Goal: Transaction & Acquisition: Register for event/course

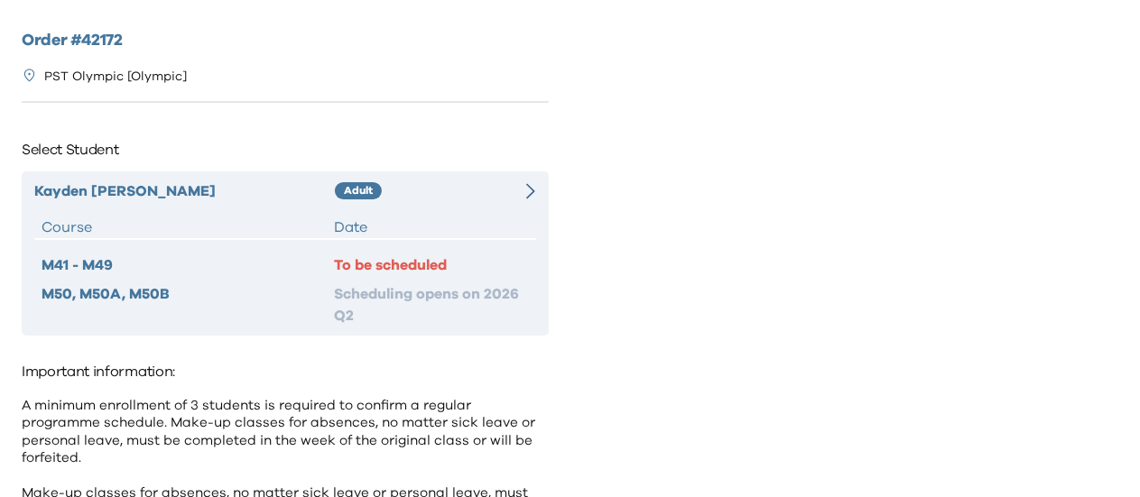
click at [440, 190] on div "Adult" at bounding box center [422, 192] width 175 height 22
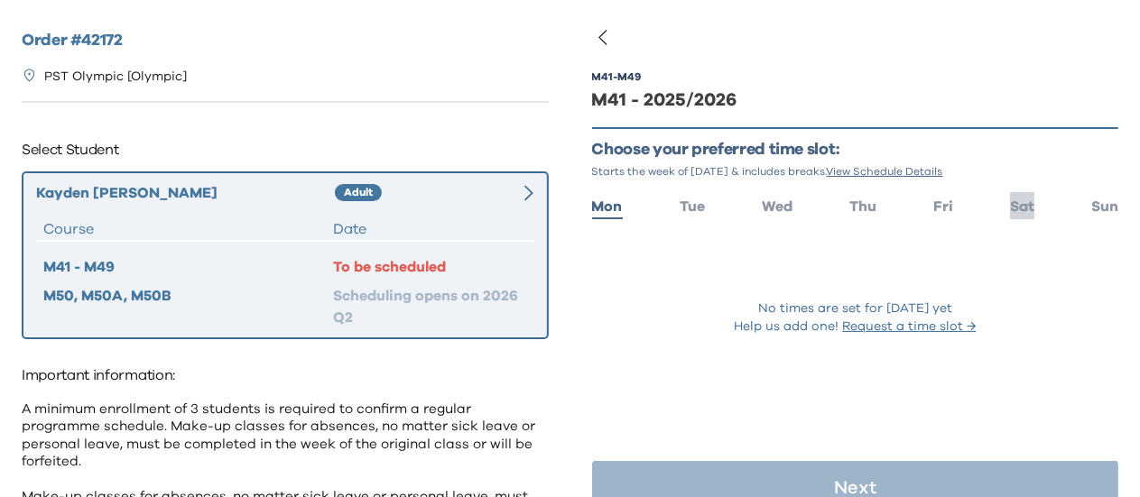
click at [1010, 210] on span "Sat" at bounding box center [1022, 206] width 24 height 14
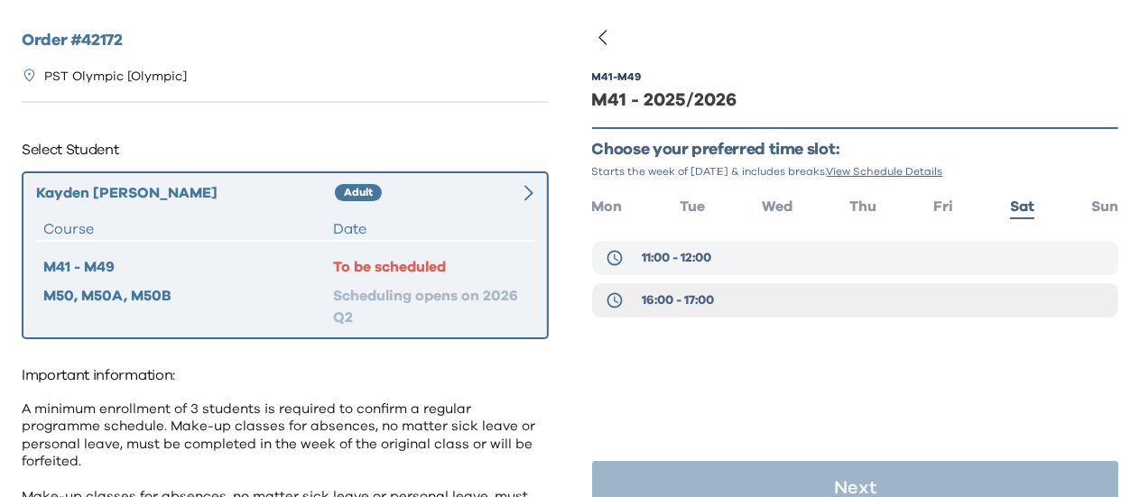
click at [729, 264] on button "11:00 - 12:00" at bounding box center [855, 258] width 527 height 34
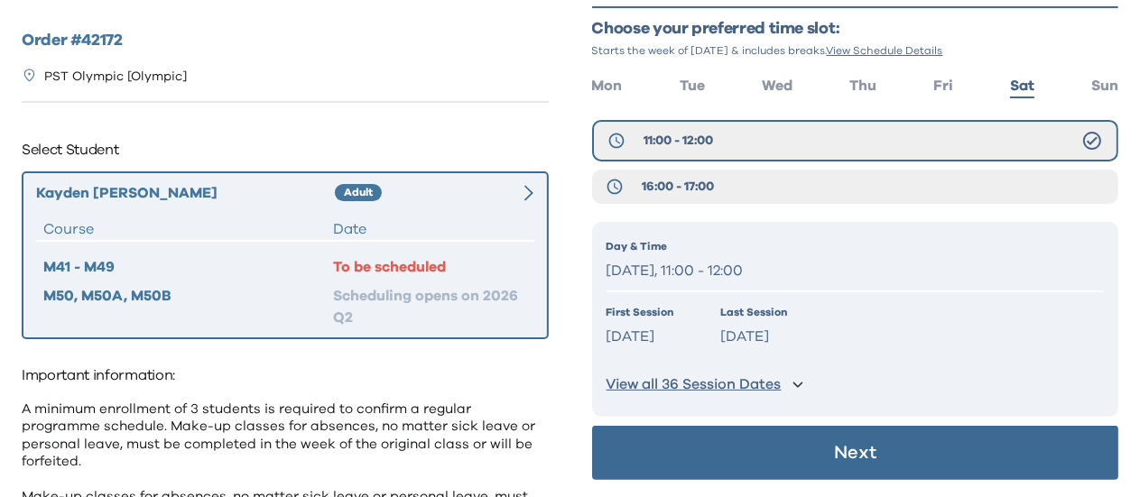
scroll to position [90, 0]
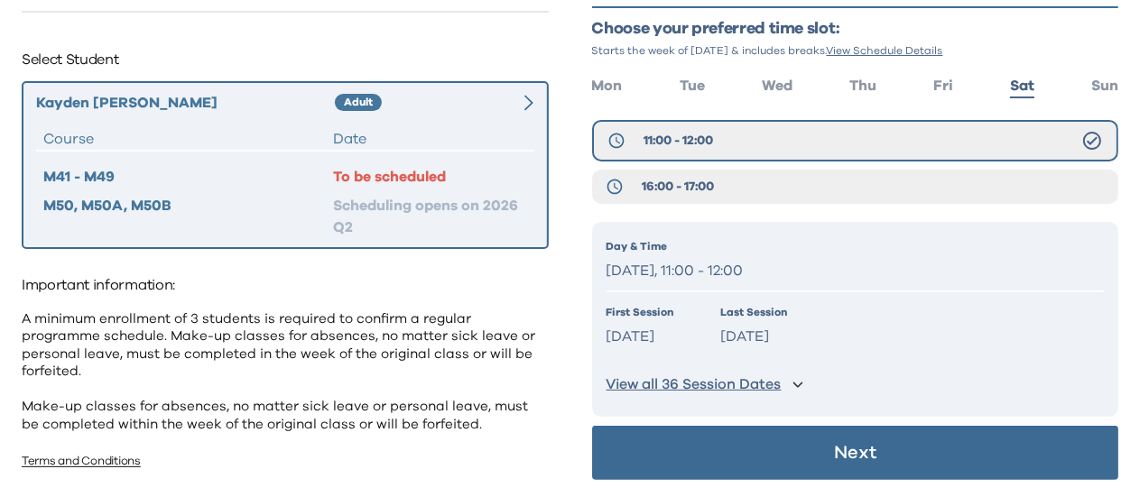
click at [803, 450] on button "Next" at bounding box center [855, 453] width 527 height 54
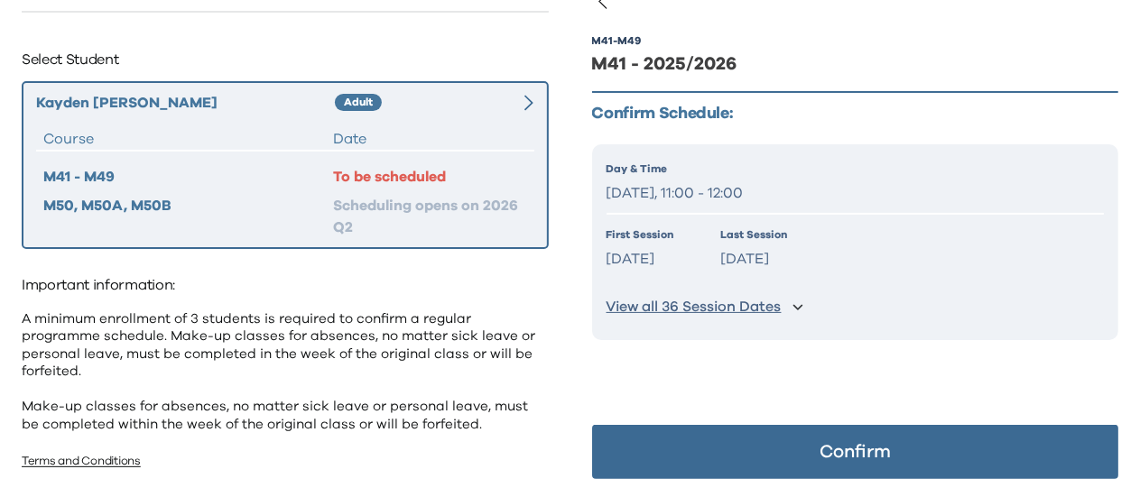
scroll to position [36, 0]
click at [842, 447] on p "Confirm" at bounding box center [855, 452] width 71 height 18
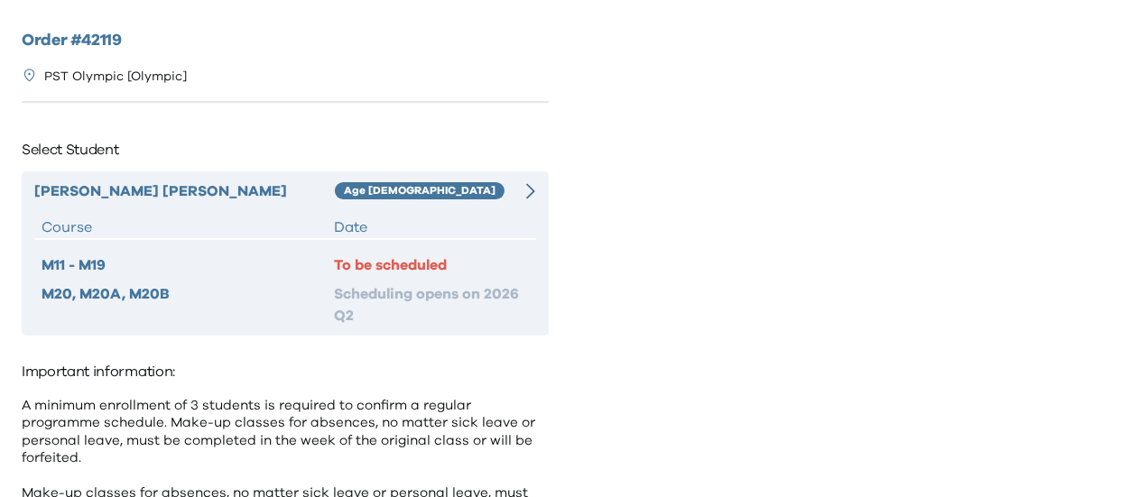
click at [528, 237] on div "Date" at bounding box center [431, 228] width 195 height 22
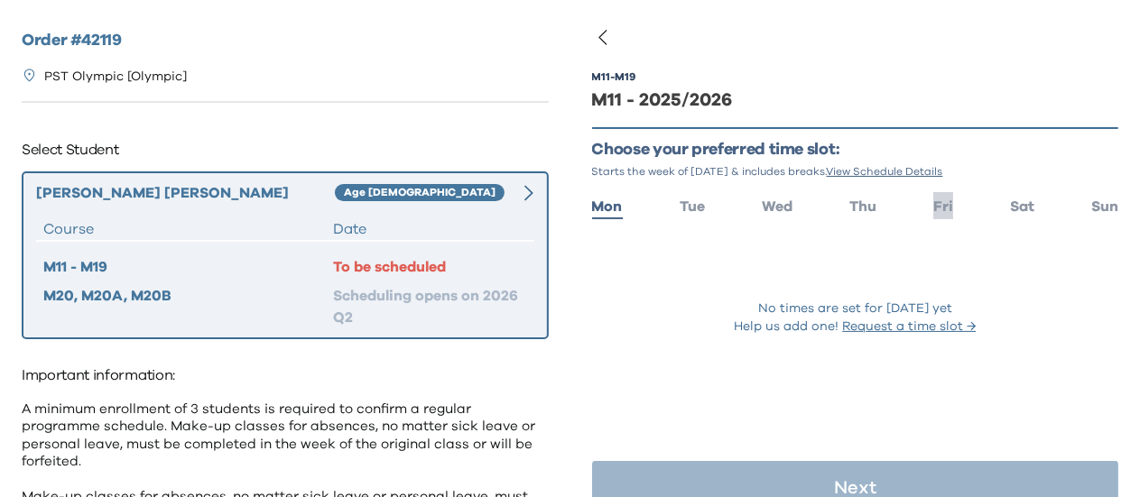
click at [933, 209] on span "Fri" at bounding box center [943, 206] width 20 height 14
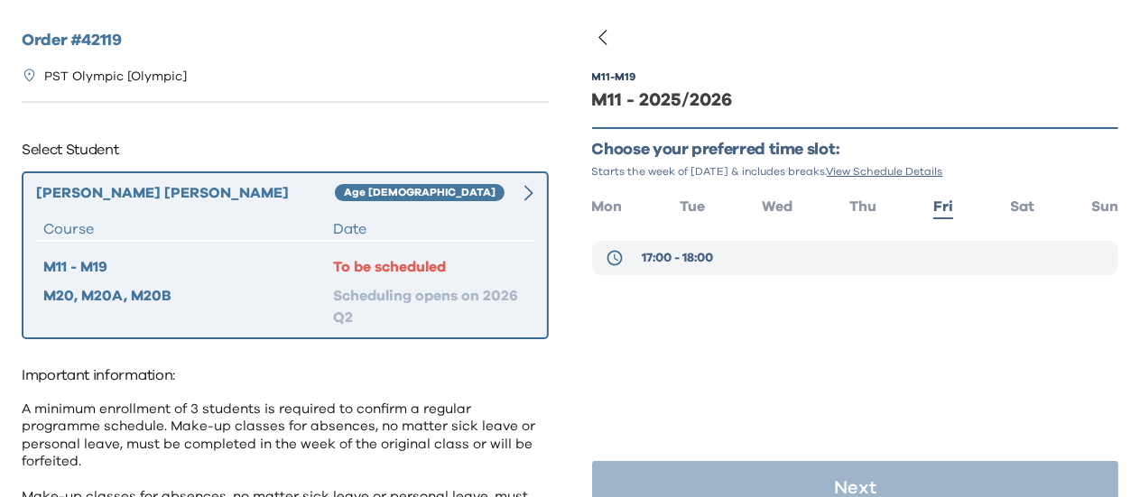
click at [744, 251] on button "17:00 - 18:00" at bounding box center [855, 258] width 527 height 34
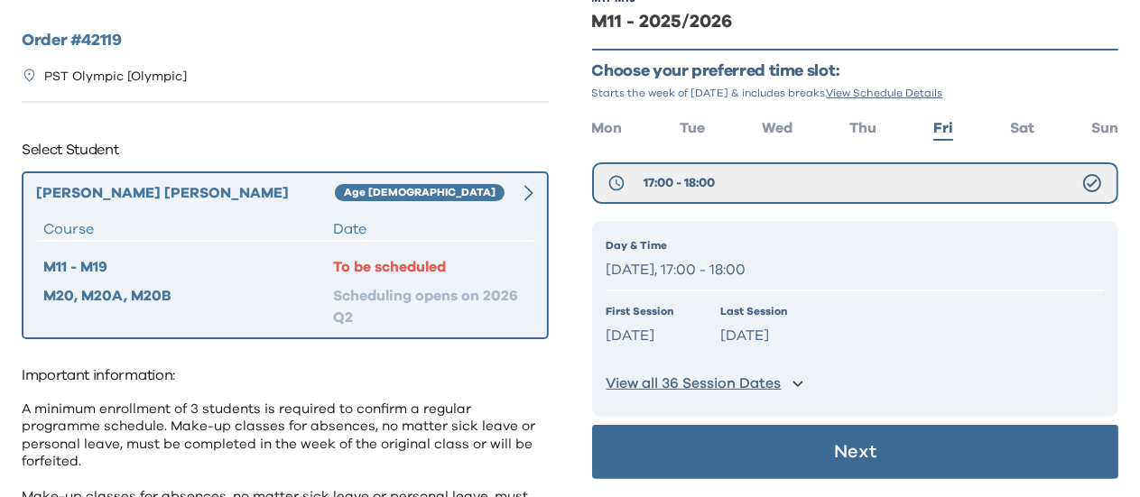
click at [774, 441] on button "Next" at bounding box center [855, 452] width 527 height 54
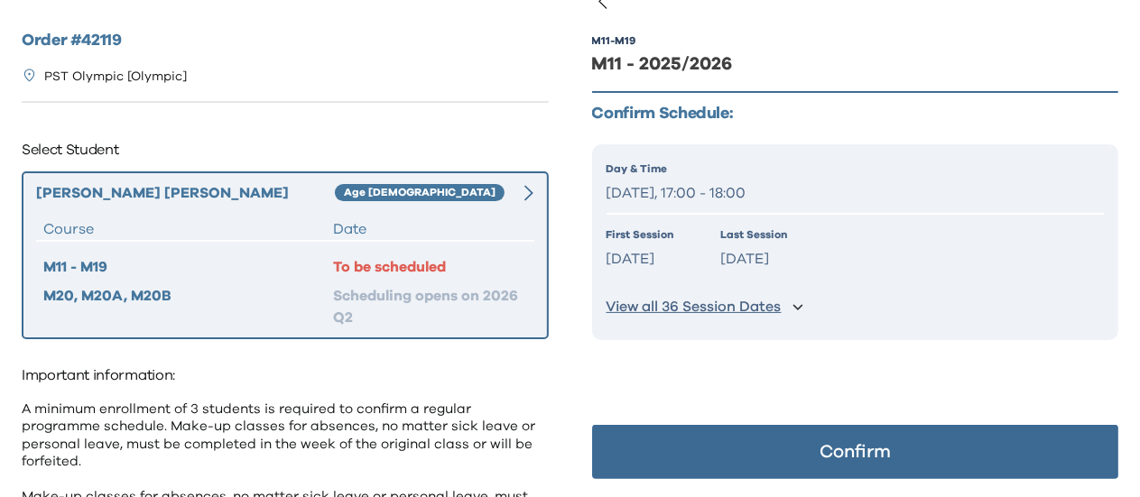
scroll to position [36, 0]
click at [777, 444] on button "Confirm" at bounding box center [855, 452] width 527 height 54
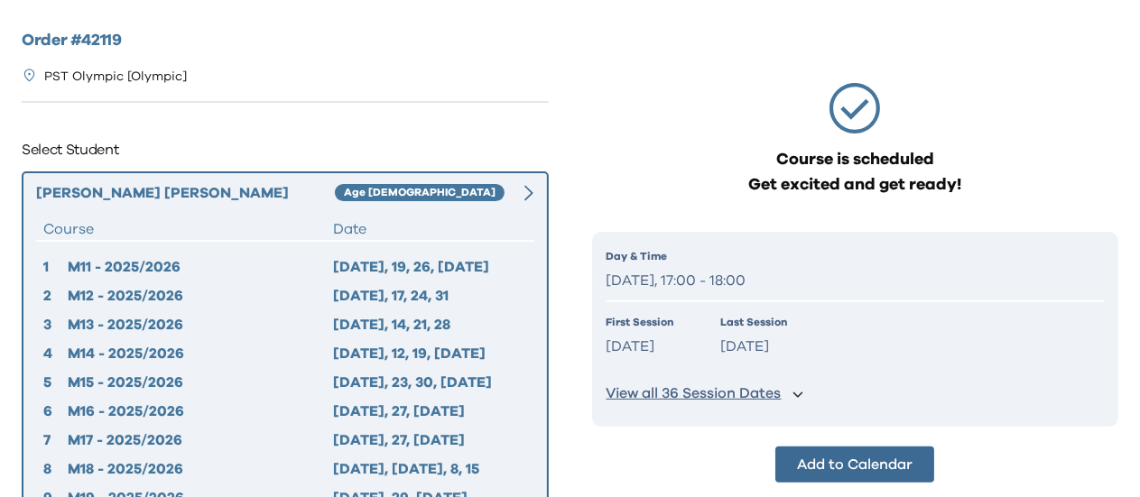
click at [760, 403] on button "View all 36 Session Dates" at bounding box center [856, 393] width 498 height 33
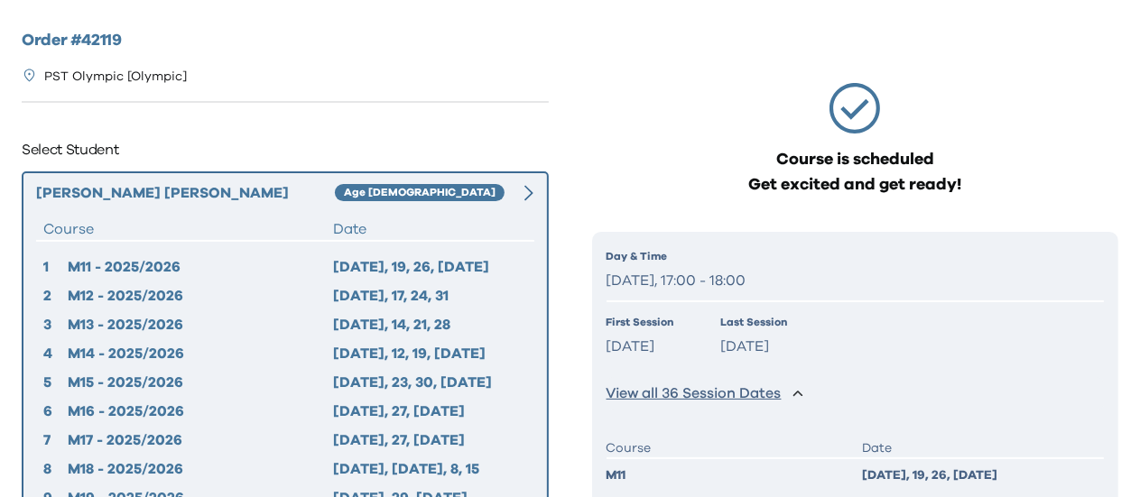
click at [760, 400] on p "View all 36 Session Dates" at bounding box center [694, 393] width 175 height 19
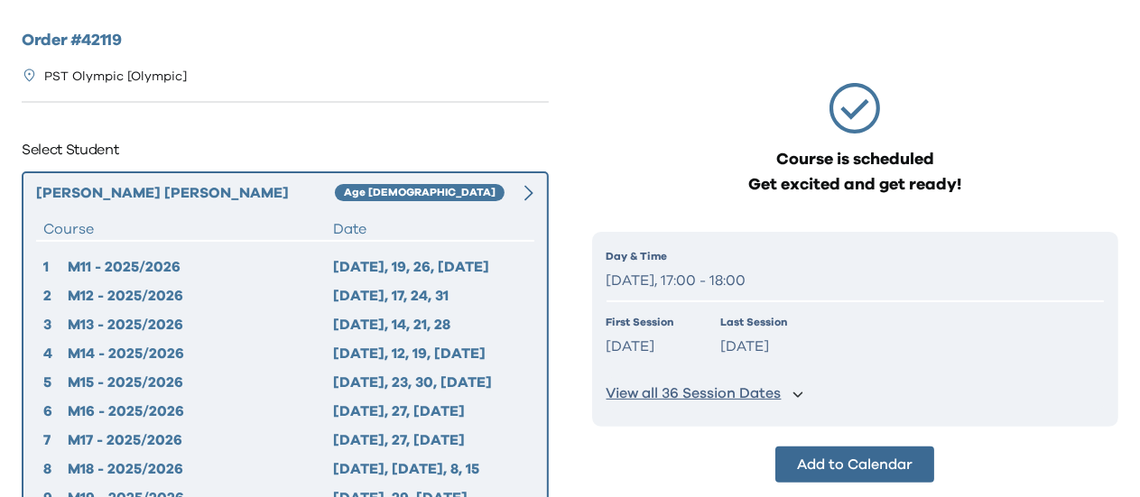
click at [449, 272] on div "2025 Sep 12, 19, 26, Oct 3" at bounding box center [429, 267] width 193 height 22
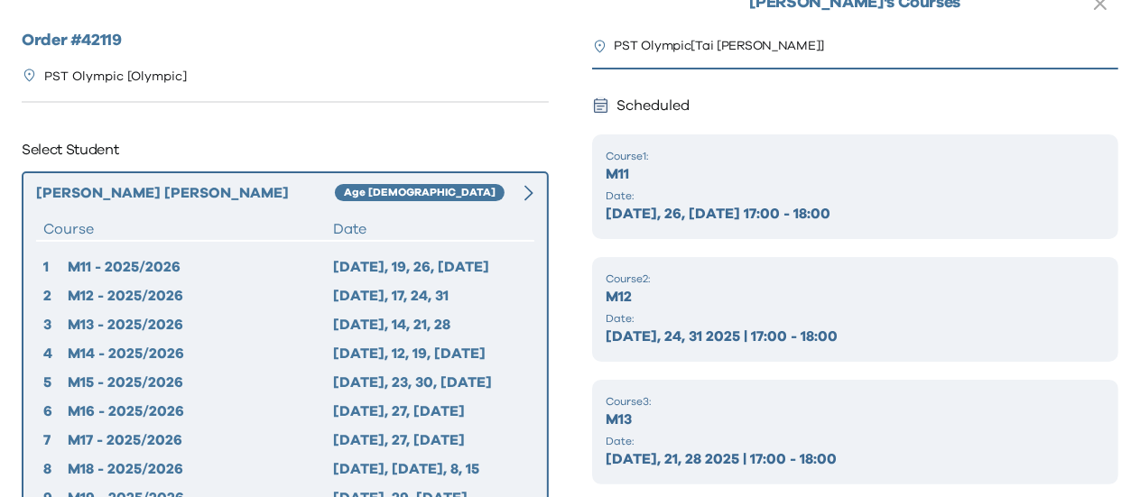
click at [683, 347] on p "Oct 10, 17, 24, 31 2025 | 17:00 - 18:00" at bounding box center [856, 337] width 498 height 22
click at [745, 156] on p "Course 1 :" at bounding box center [856, 156] width 498 height 14
click at [375, 209] on div "Lucas Cheng Age 4-5 Course Date 1 M11 - 2025/2026 2025 Sep 12, 19, 26, Oct 3 2 …" at bounding box center [285, 370] width 527 height 399
click at [242, 243] on div "Lucas Cheng Age 4-5 Course Date 1 M11 - 2025/2026 2025 Sep 12, 19, 26, Oct 3 2 …" at bounding box center [285, 370] width 527 height 399
click at [356, 189] on div "Age 4-5" at bounding box center [420, 193] width 170 height 18
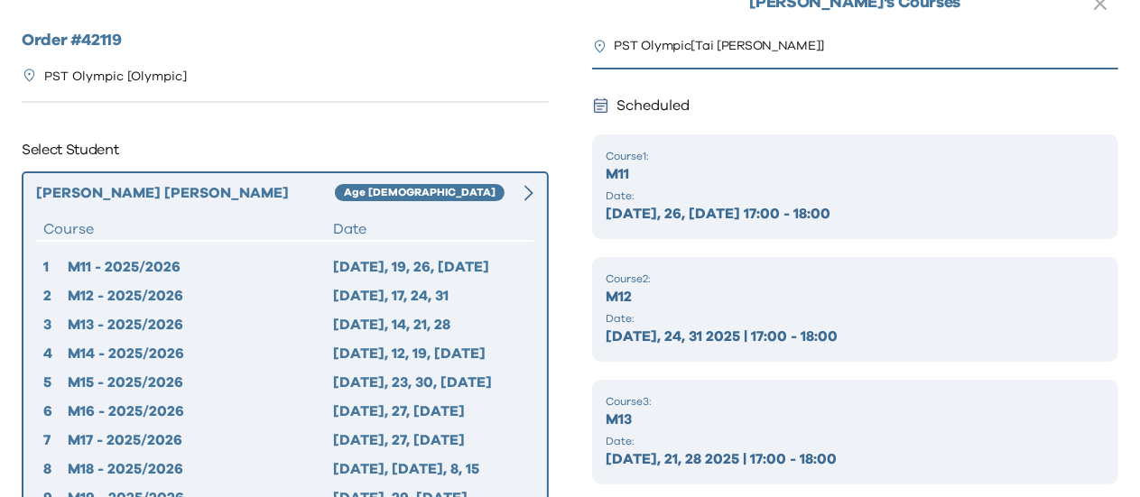
click at [531, 190] on icon at bounding box center [528, 193] width 9 height 16
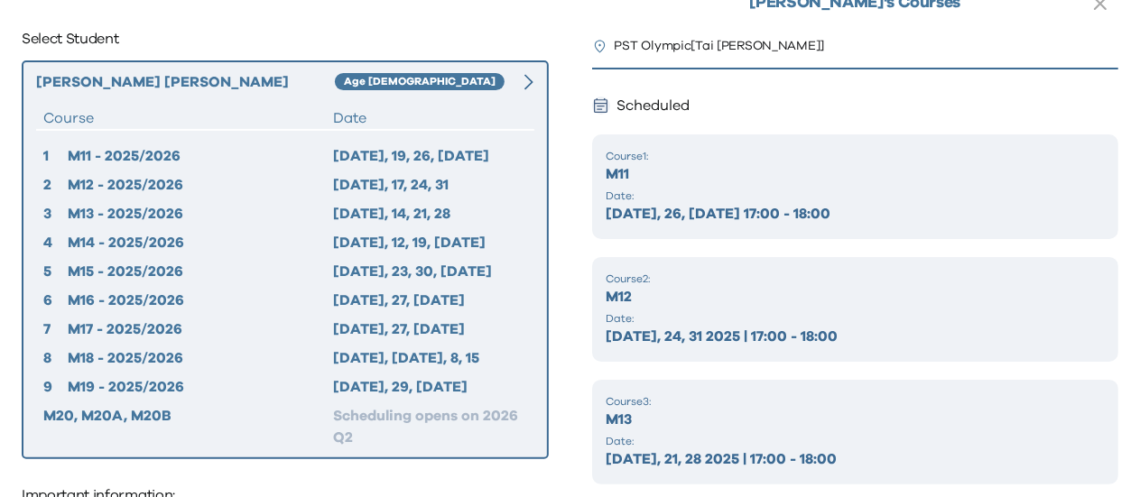
scroll to position [181, 0]
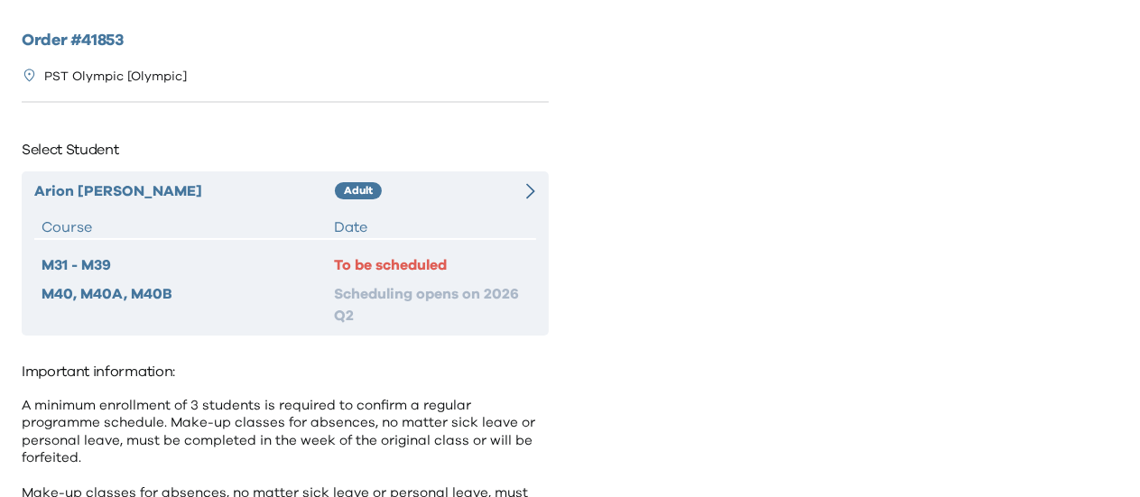
click at [424, 176] on div "Arion Ng Adult Course Date M31 - M39 To be scheduled M40, M40A, M40B Scheduling…" at bounding box center [285, 253] width 527 height 164
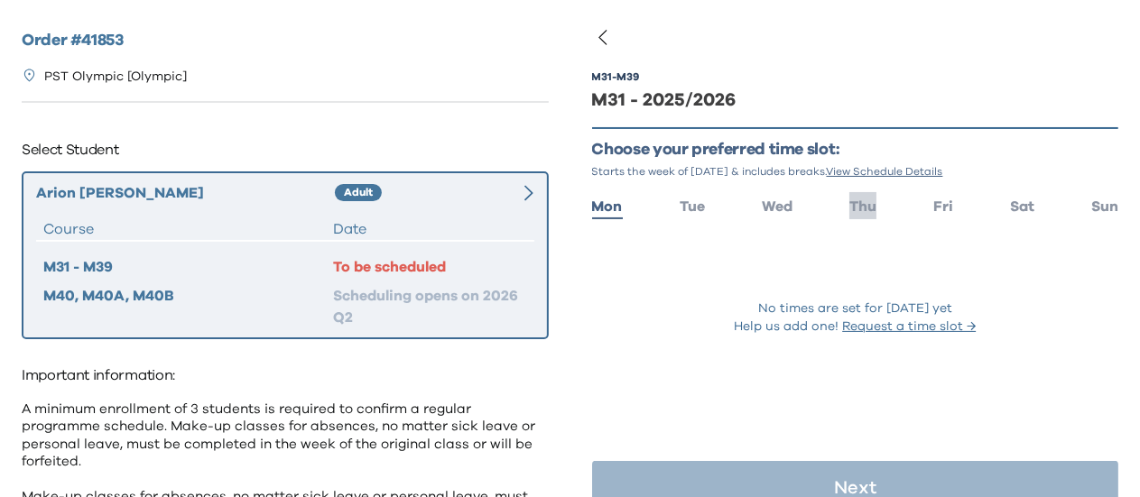
click at [857, 203] on span "Thu" at bounding box center [862, 206] width 27 height 14
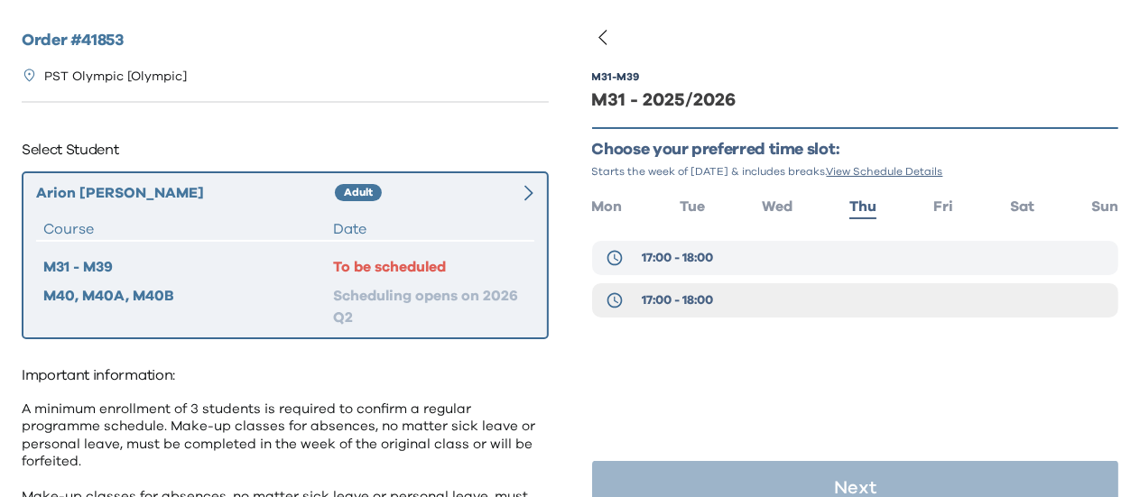
click at [791, 271] on button "17:00 - 18:00" at bounding box center [855, 258] width 527 height 34
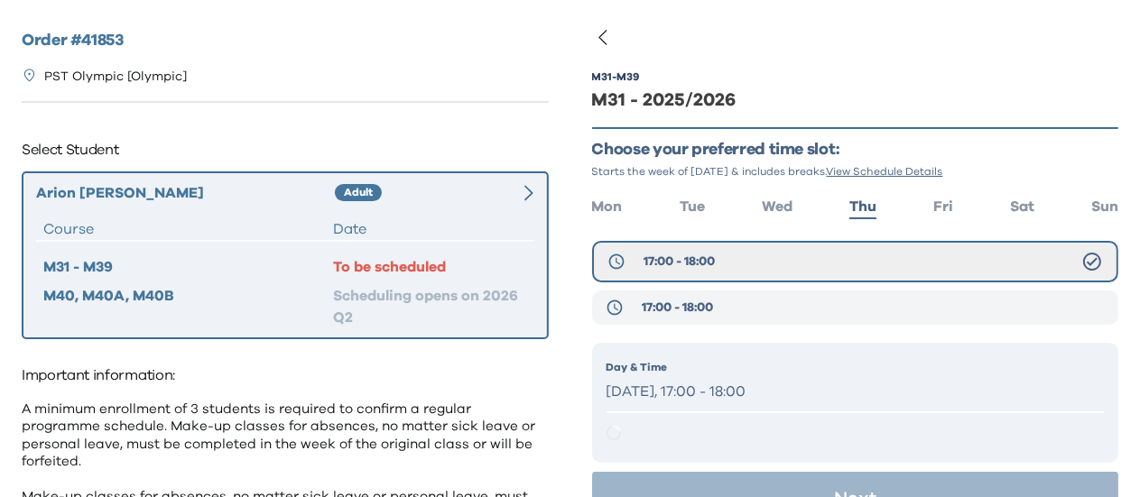
click at [781, 295] on button "17:00 - 18:00" at bounding box center [855, 308] width 527 height 34
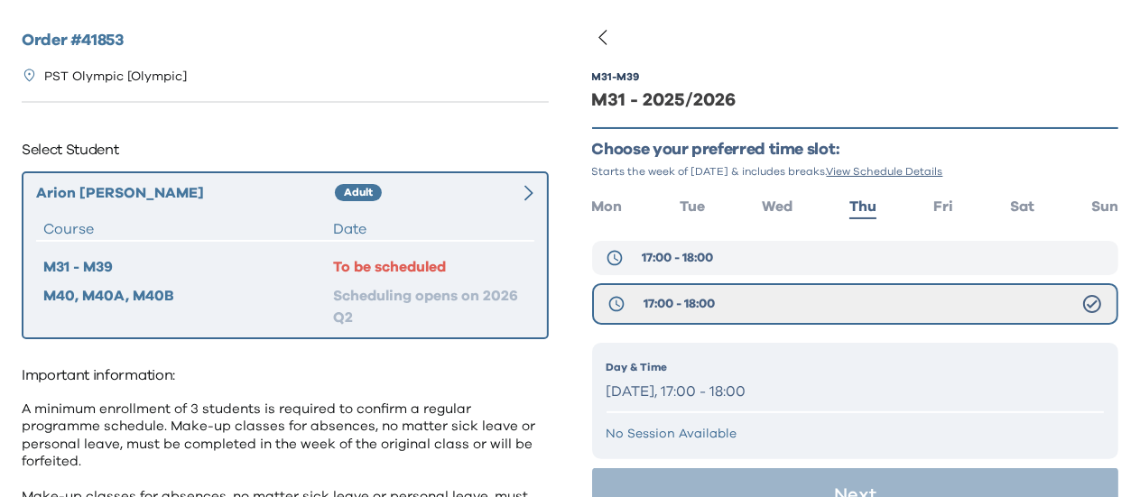
click at [786, 266] on button "17:00 - 18:00" at bounding box center [855, 258] width 527 height 34
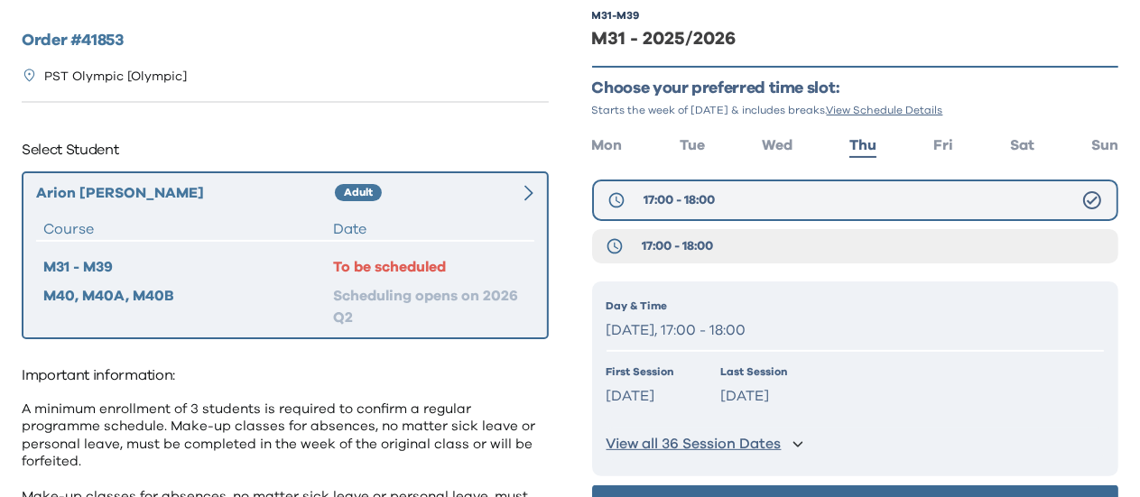
scroll to position [90, 0]
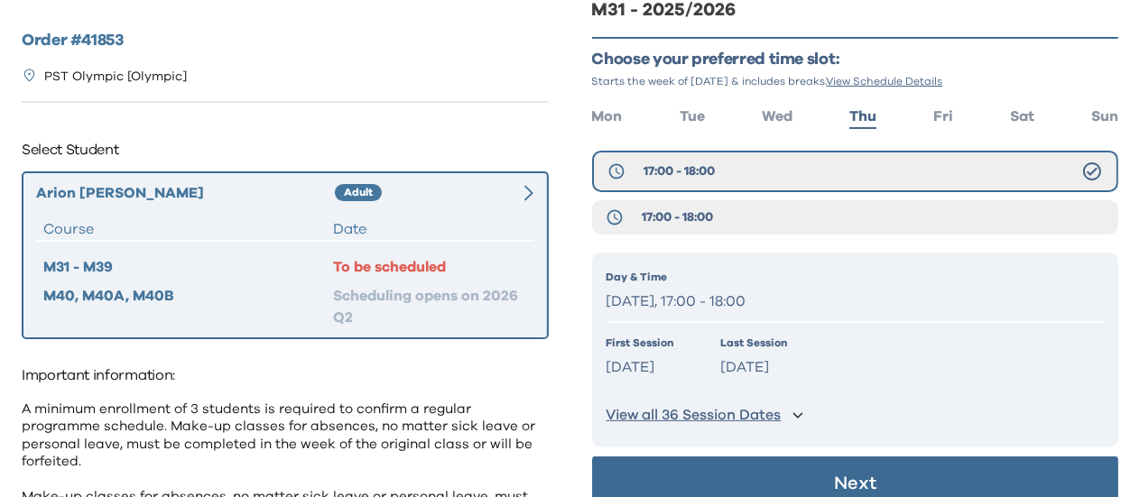
click at [875, 472] on button "Next" at bounding box center [855, 484] width 527 height 54
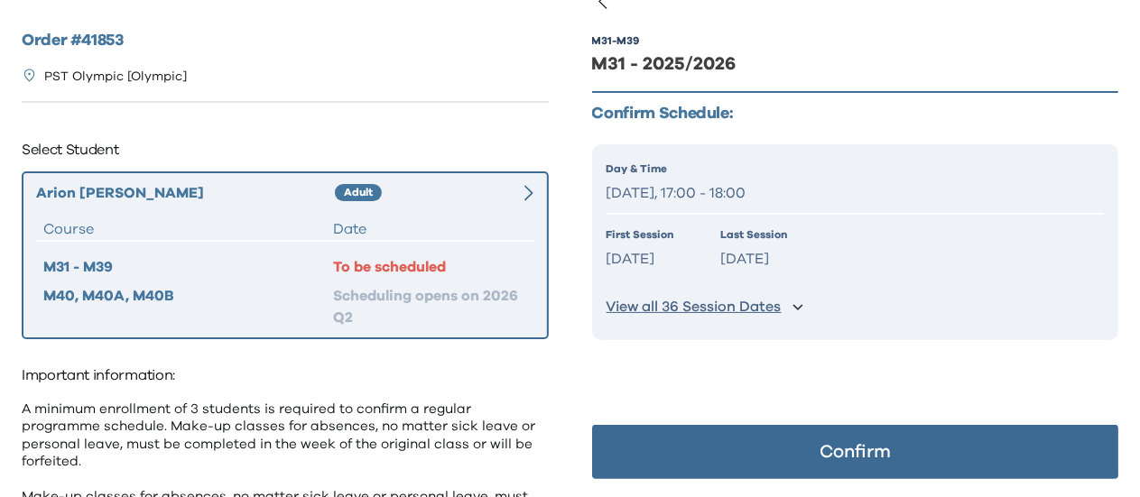
click at [873, 457] on p "Confirm" at bounding box center [855, 452] width 71 height 18
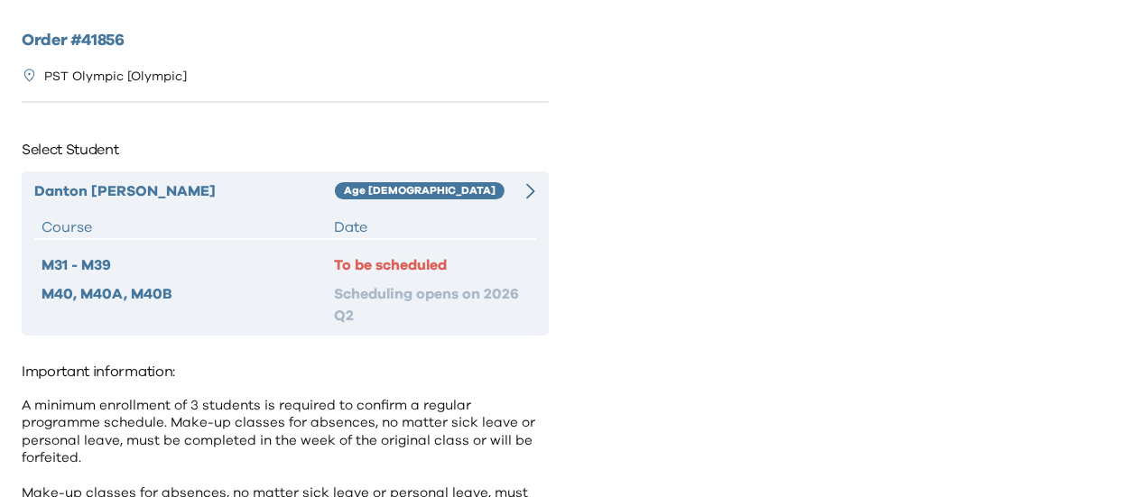
click at [352, 255] on div "To be scheduled" at bounding box center [431, 266] width 195 height 22
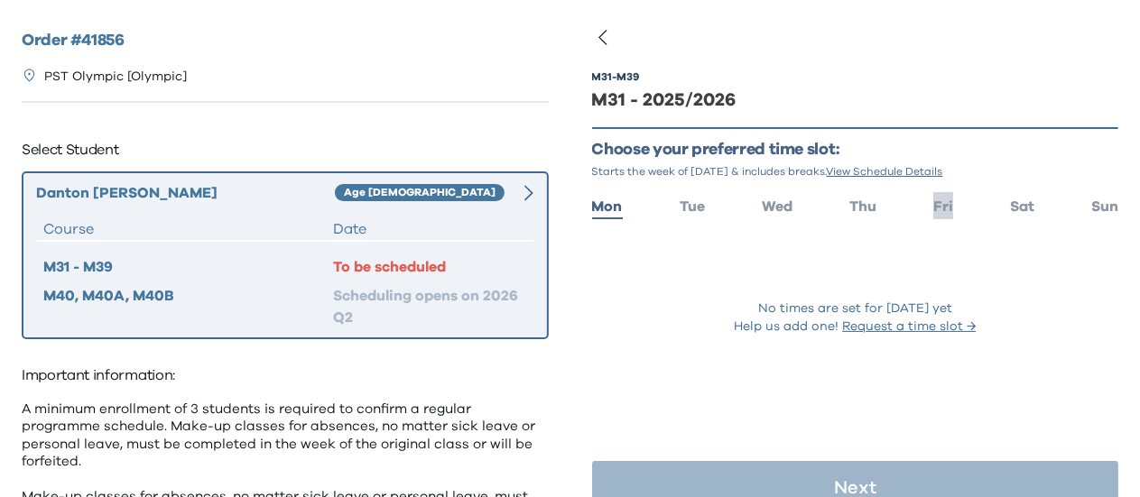
click at [921, 206] on ul "Mon Tue Wed Thu Fri Sat Sun" at bounding box center [855, 205] width 527 height 26
click at [933, 210] on span "Fri" at bounding box center [943, 206] width 20 height 14
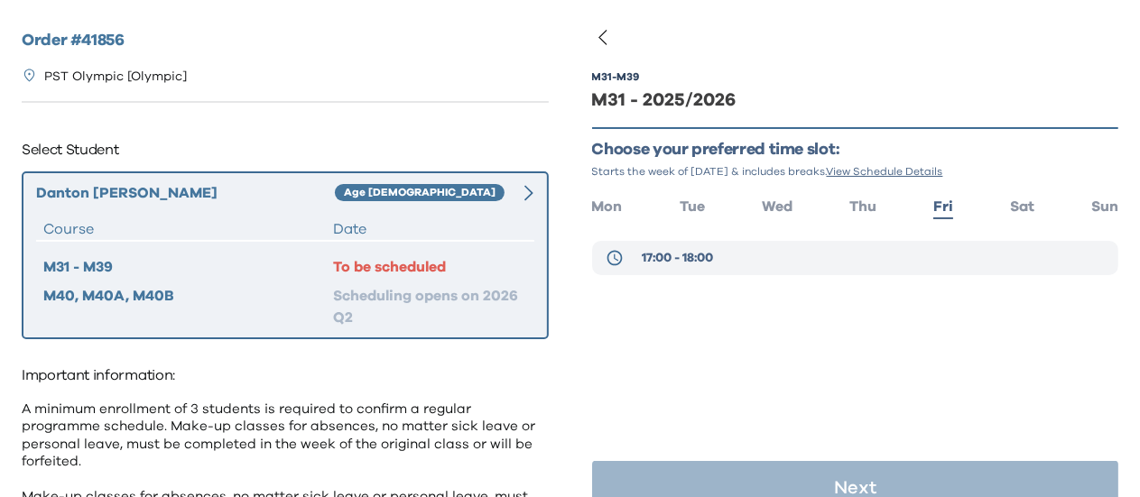
click at [753, 266] on button "17:00 - 18:00" at bounding box center [855, 258] width 527 height 34
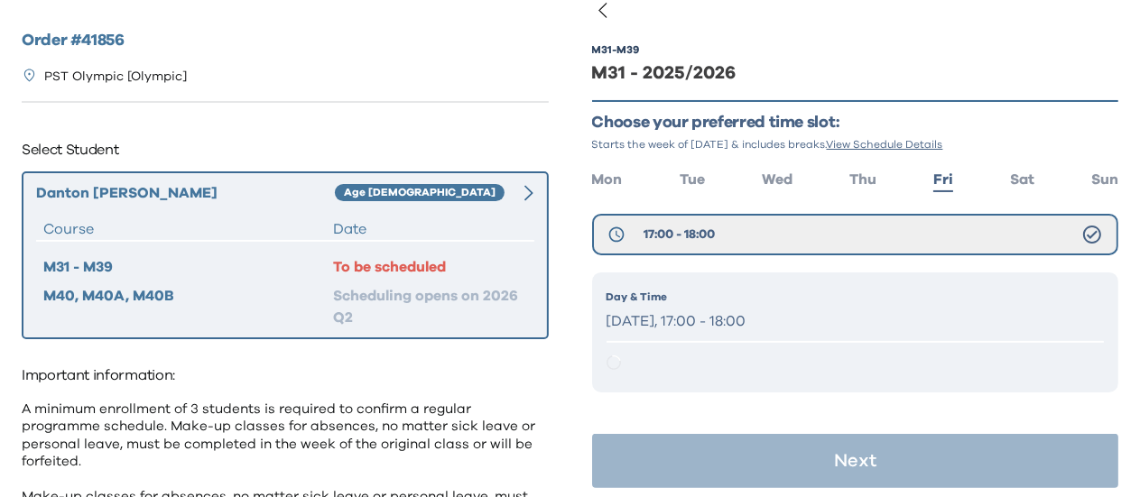
scroll to position [36, 0]
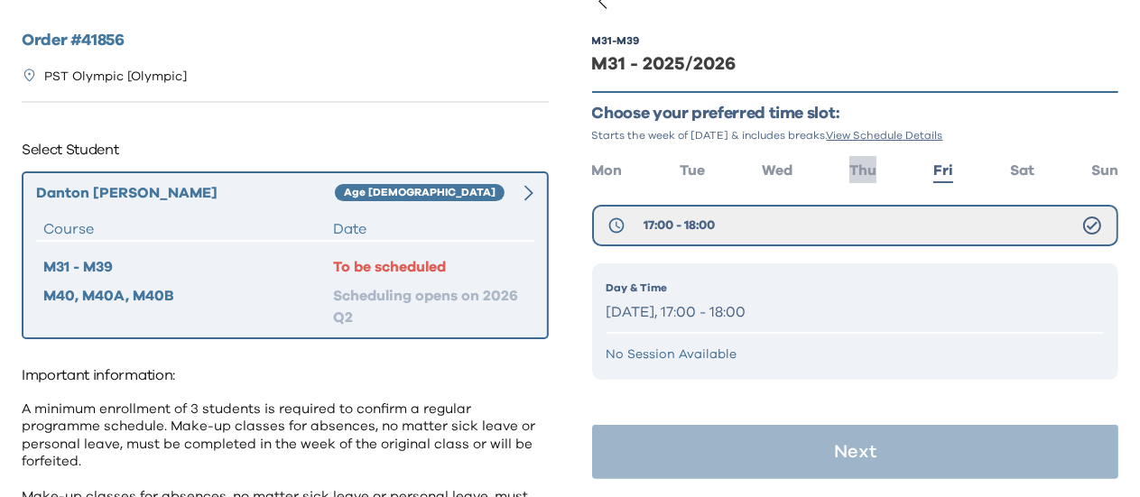
click at [858, 178] on span "Thu" at bounding box center [862, 170] width 27 height 14
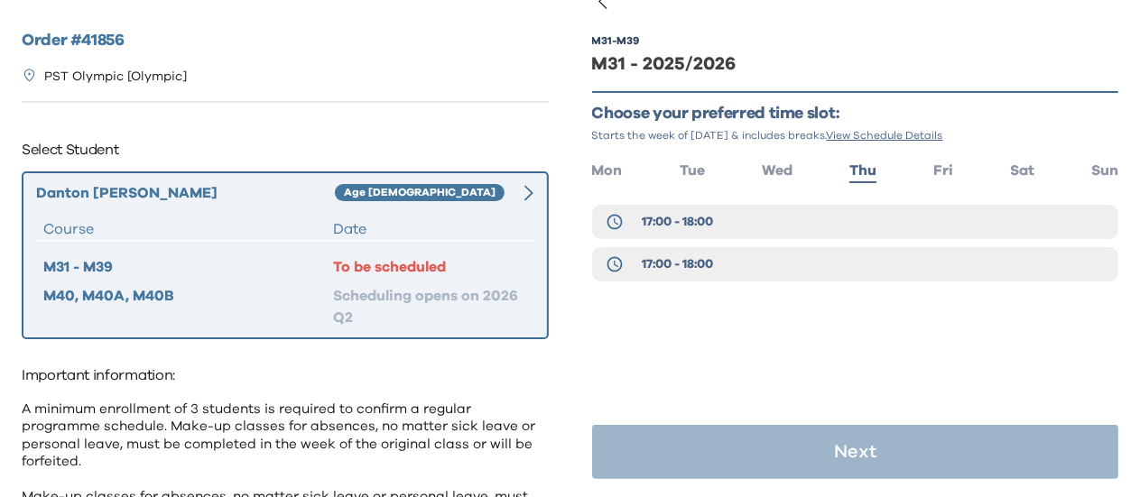
click at [778, 241] on div "17:00 - 18:00 17:00 - 18:00" at bounding box center [855, 248] width 527 height 87
click at [785, 229] on button "17:00 - 18:00" at bounding box center [855, 222] width 527 height 34
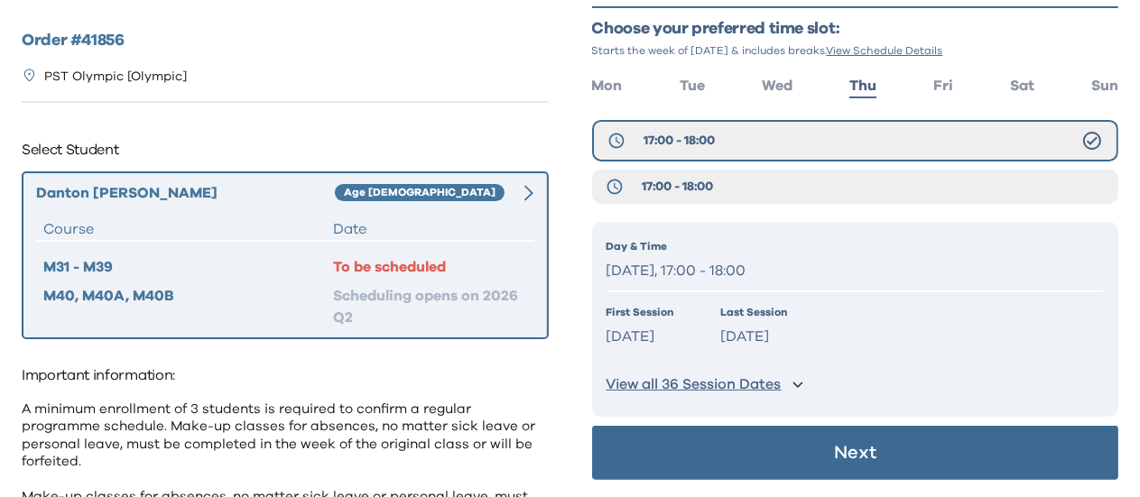
click at [808, 454] on button "Next" at bounding box center [855, 453] width 527 height 54
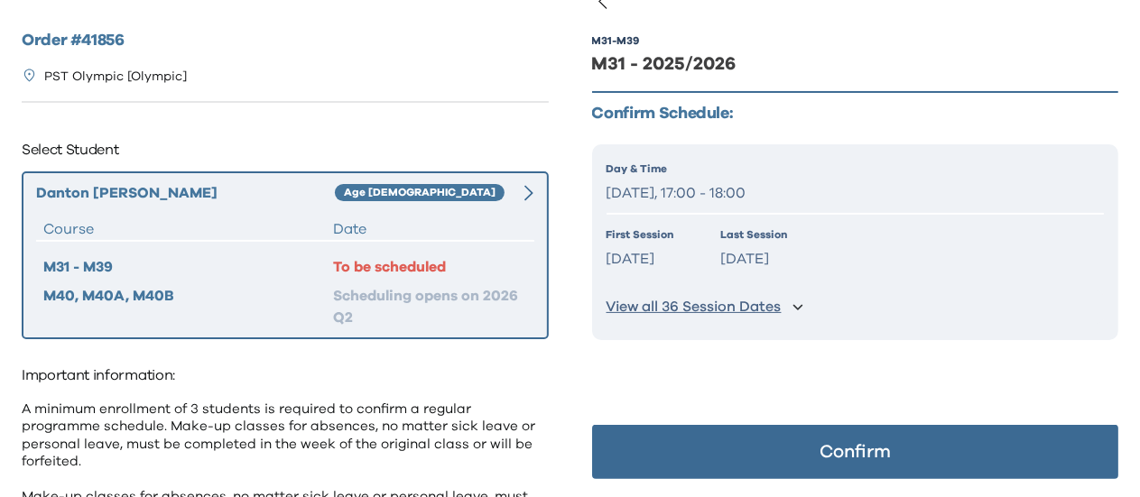
click at [810, 454] on button "Confirm" at bounding box center [855, 452] width 527 height 54
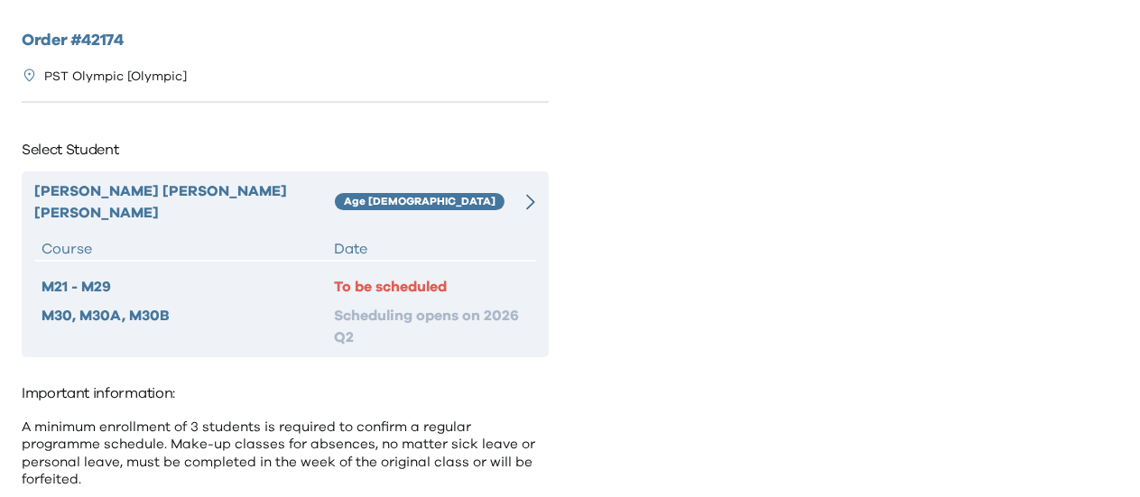
click at [413, 201] on div "Chung Yin, Samuel Chan Age 8-9 Course Date M21 - M29 To be scheduled M30, M30A,…" at bounding box center [285, 264] width 527 height 186
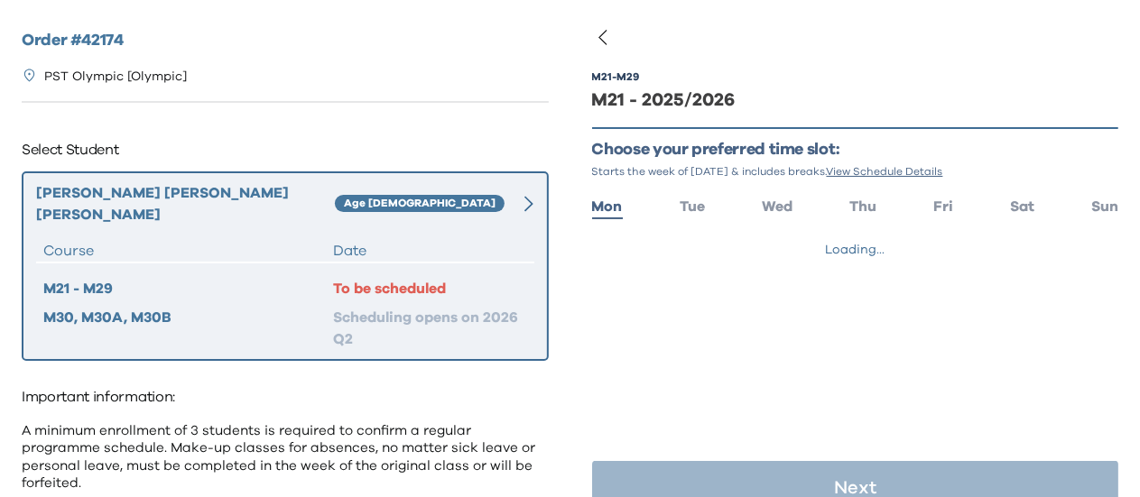
click at [1026, 215] on ul "Mon Tue Wed Thu Fri Sat Sun" at bounding box center [855, 205] width 527 height 26
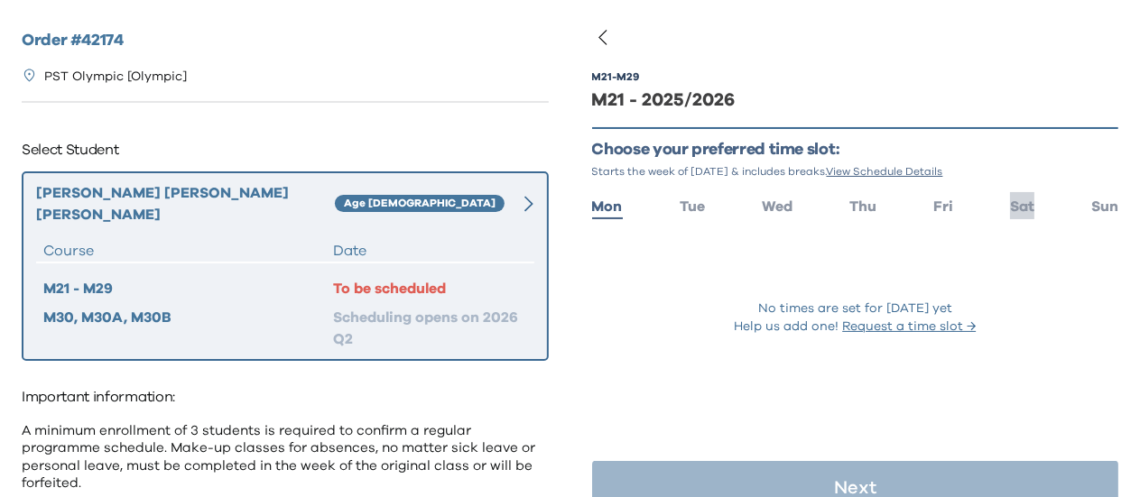
click at [1014, 211] on span "Sat" at bounding box center [1022, 206] width 24 height 14
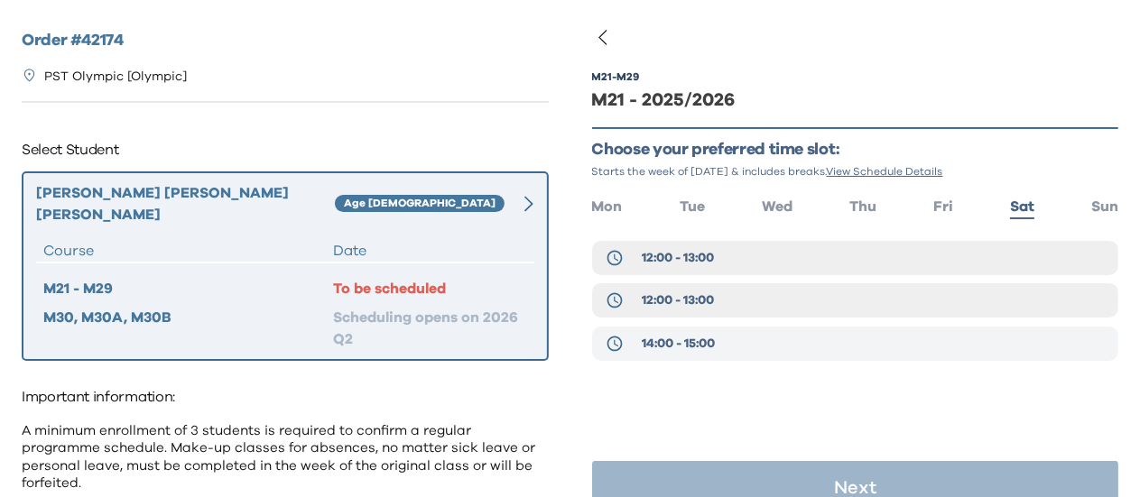
click at [755, 360] on button "14:00 - 15:00" at bounding box center [855, 344] width 527 height 34
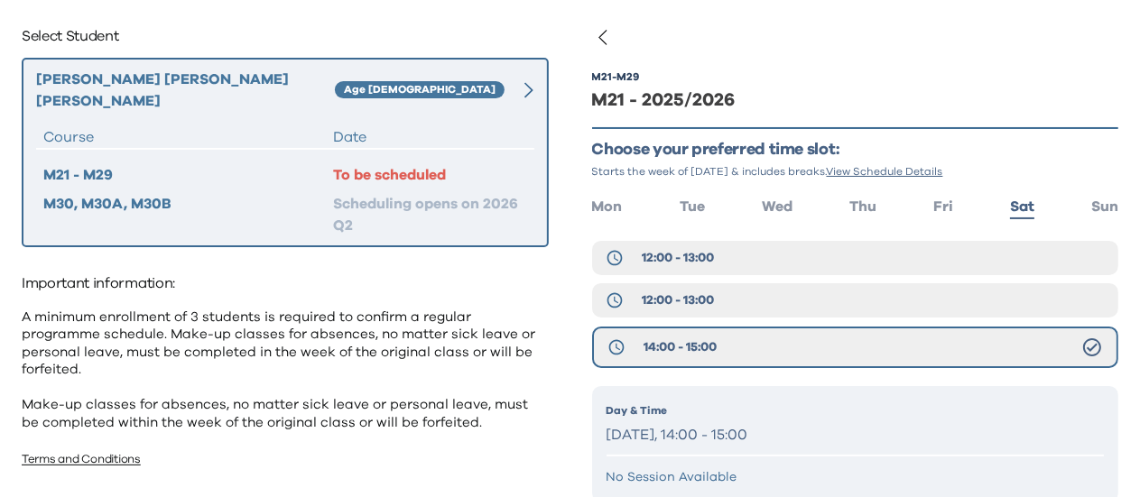
click at [805, 457] on div "Day & Time Saturday, 14:00 - 15:00 No Session Available" at bounding box center [855, 444] width 527 height 116
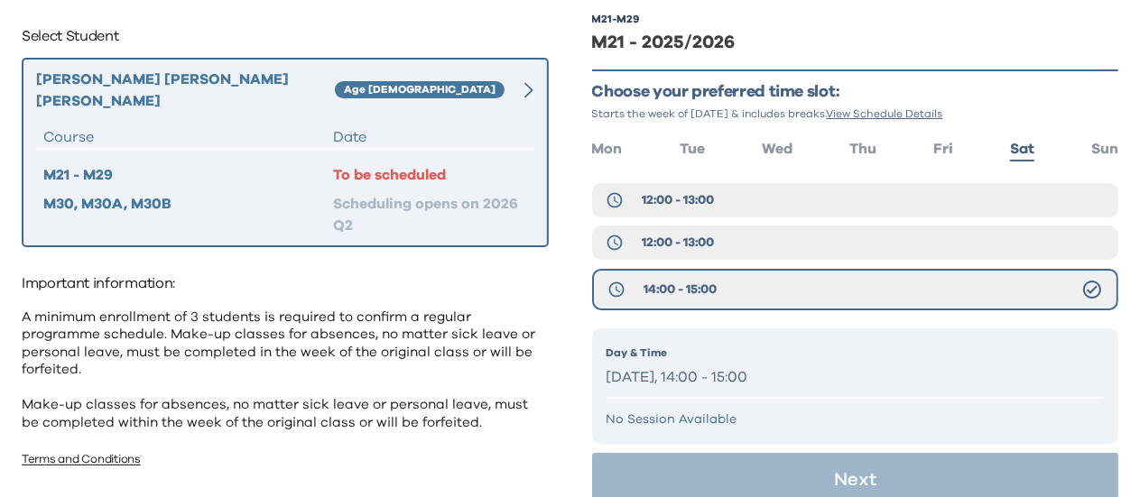
scroll to position [86, 0]
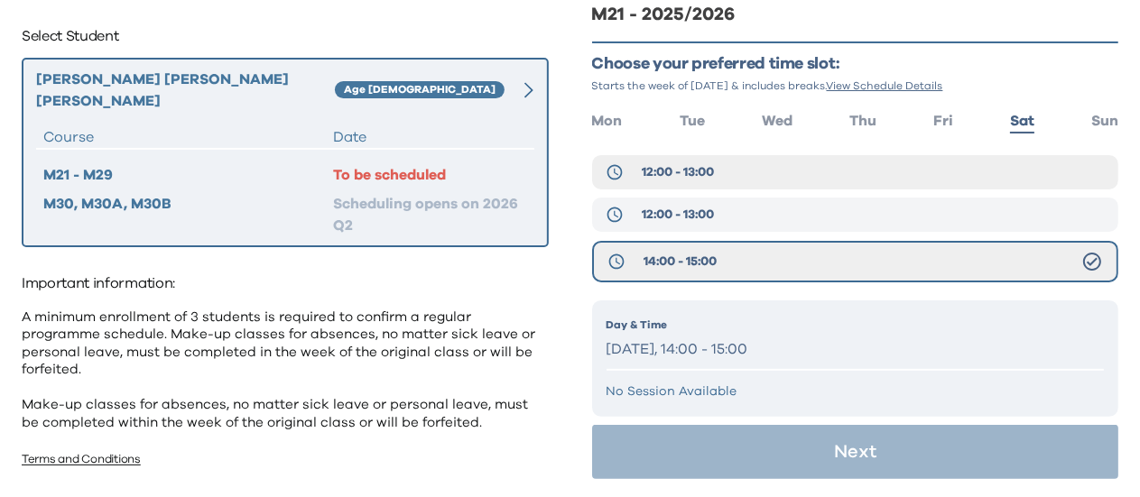
click at [776, 225] on button "12:00 - 13:00" at bounding box center [855, 215] width 527 height 34
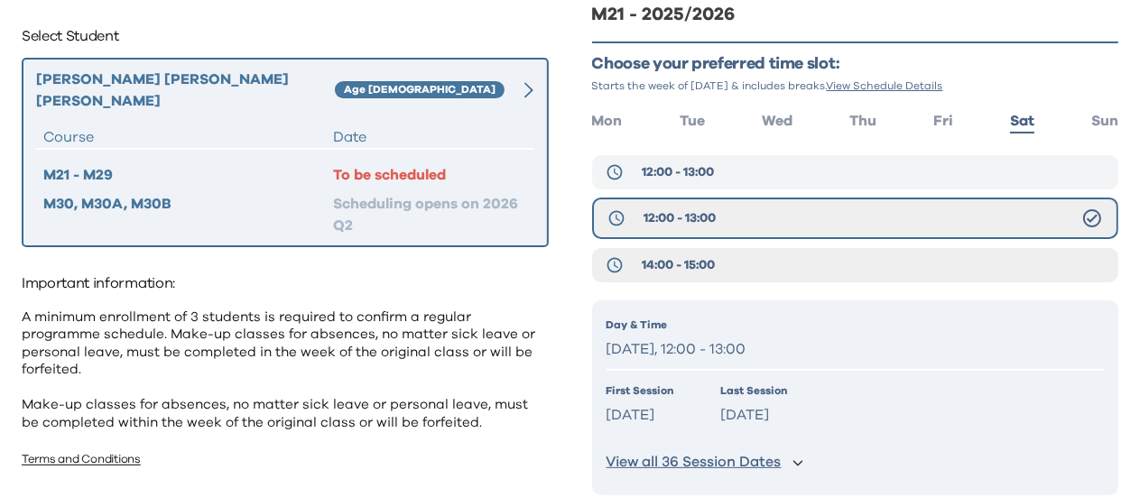
click at [775, 180] on button "12:00 - 13:00" at bounding box center [855, 172] width 527 height 34
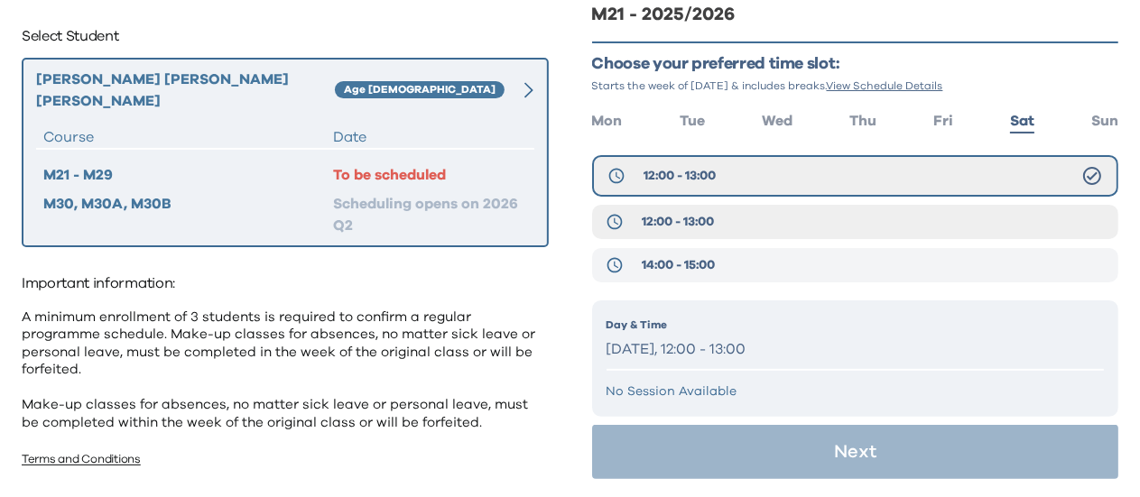
click at [748, 263] on button "14:00 - 15:00" at bounding box center [855, 265] width 527 height 34
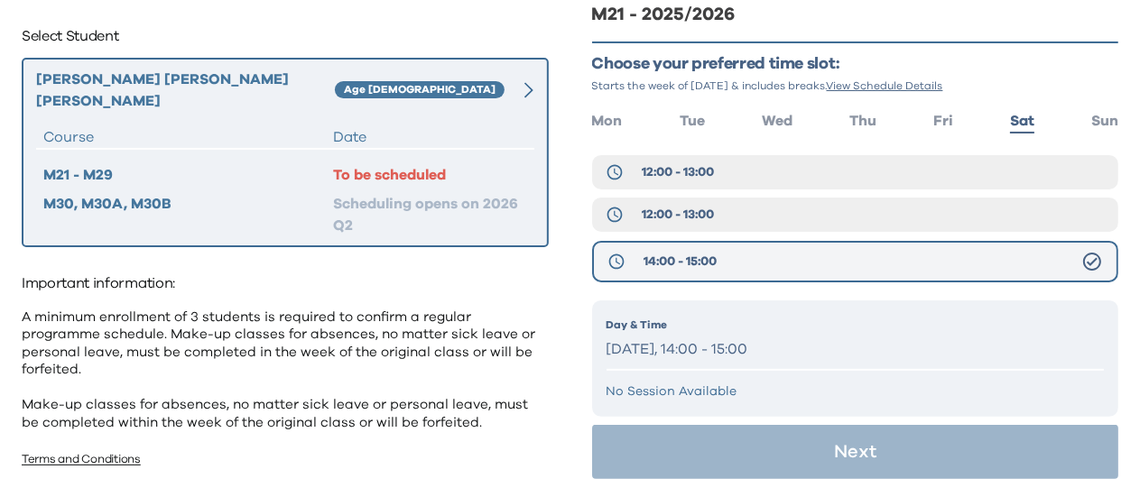
click at [1081, 263] on icon at bounding box center [1092, 262] width 22 height 22
click at [661, 394] on p "No Session Available" at bounding box center [856, 392] width 498 height 18
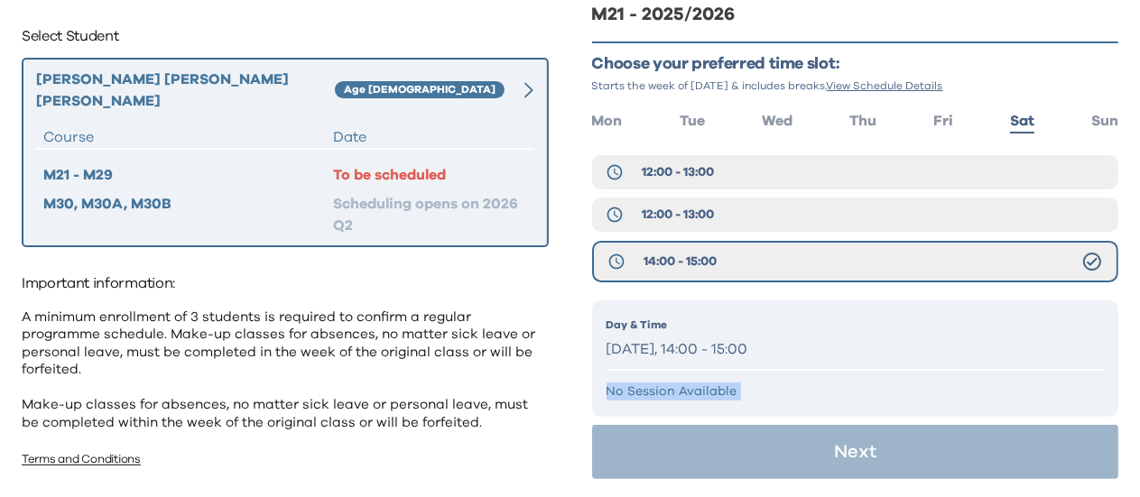
click at [661, 394] on p "No Session Available" at bounding box center [856, 392] width 498 height 18
click at [807, 394] on p "No Session Available" at bounding box center [856, 392] width 498 height 18
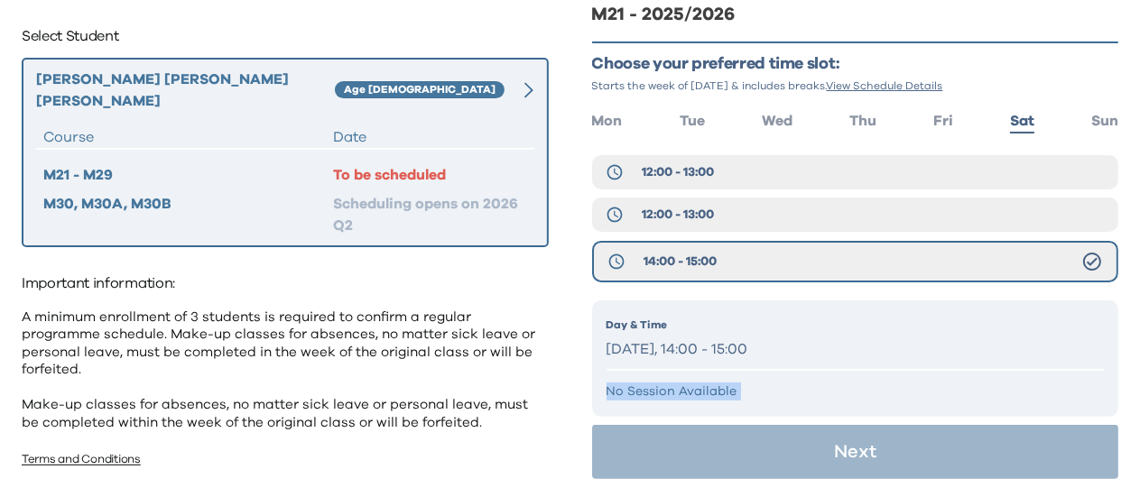
click at [807, 394] on p "No Session Available" at bounding box center [856, 392] width 498 height 18
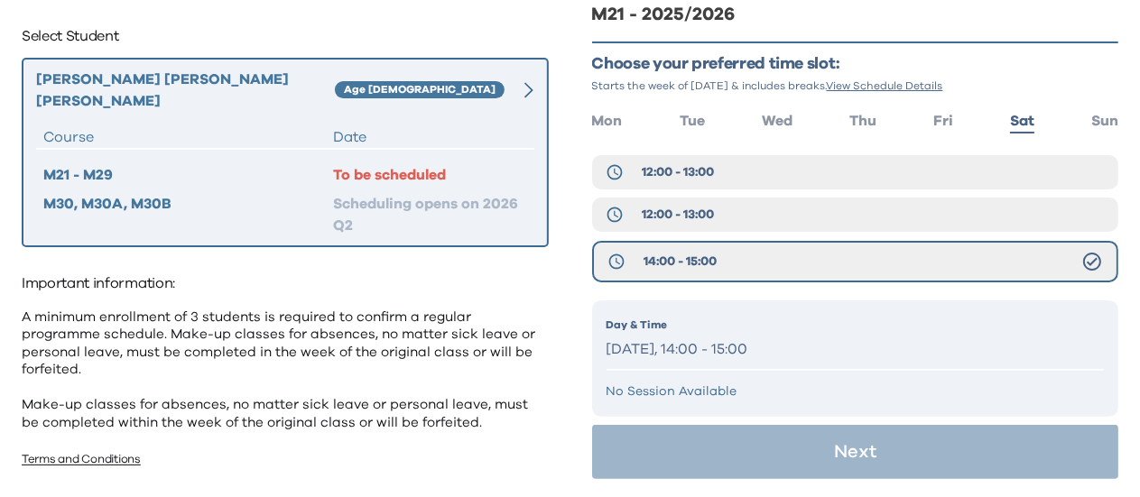
click at [807, 394] on p "No Session Available" at bounding box center [856, 392] width 498 height 18
click at [745, 376] on div "Day & Time Saturday, 14:00 - 15:00 No Session Available" at bounding box center [855, 359] width 527 height 116
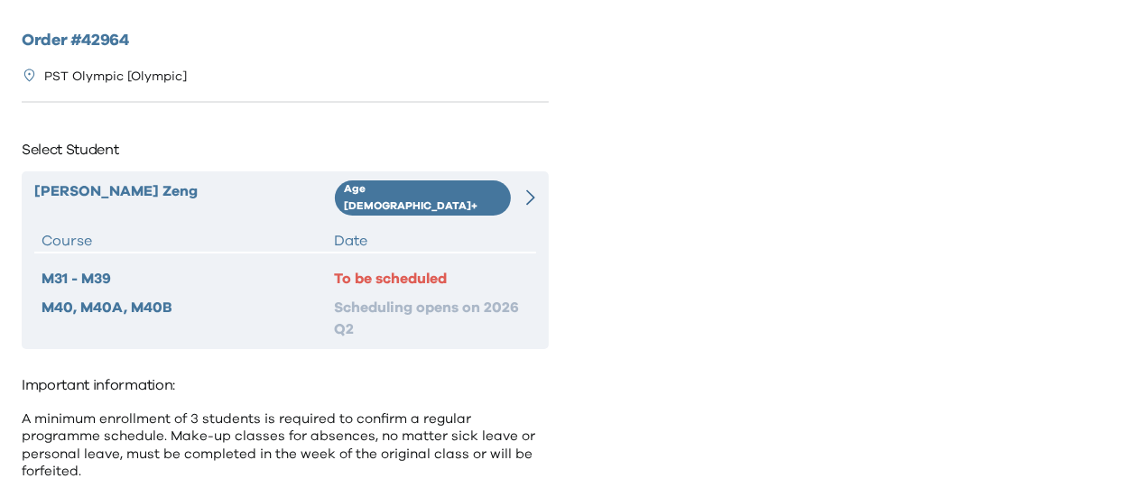
click at [457, 268] on div "To be scheduled" at bounding box center [431, 279] width 195 height 22
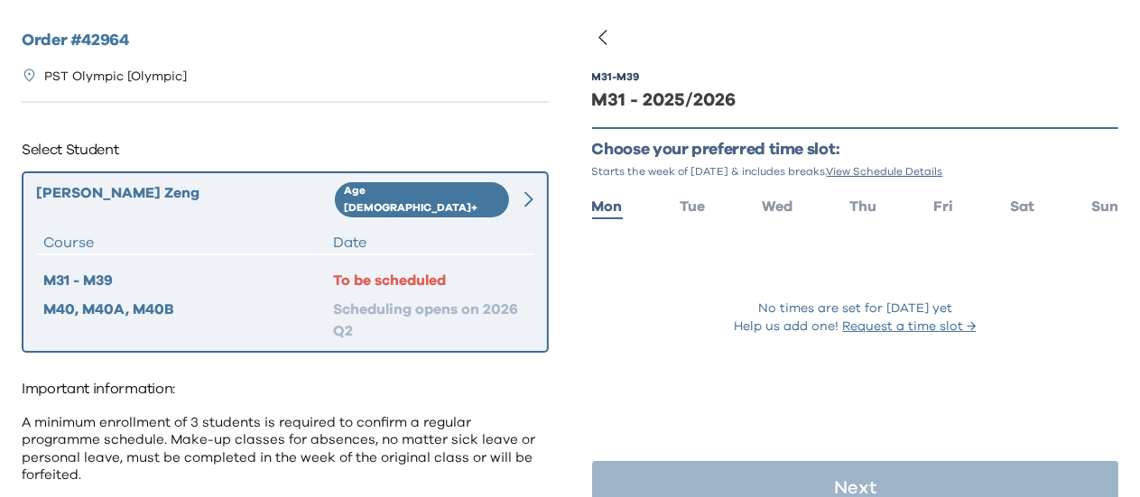
click at [872, 205] on ul "Mon Tue Wed Thu Fri Sat Sun" at bounding box center [855, 205] width 527 height 26
click at [863, 208] on span "Thu" at bounding box center [862, 206] width 27 height 14
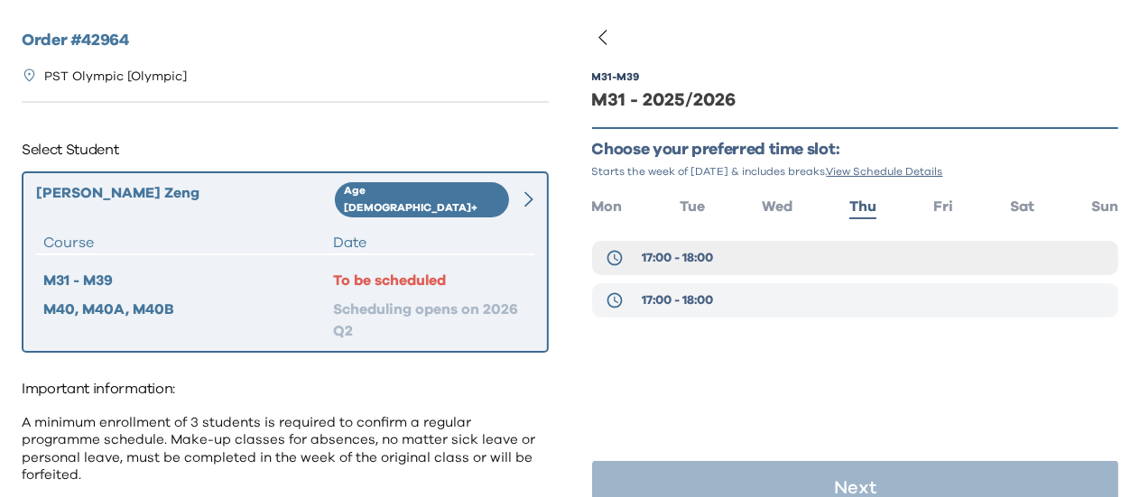
click at [808, 293] on button "17:00 - 18:00" at bounding box center [855, 300] width 527 height 34
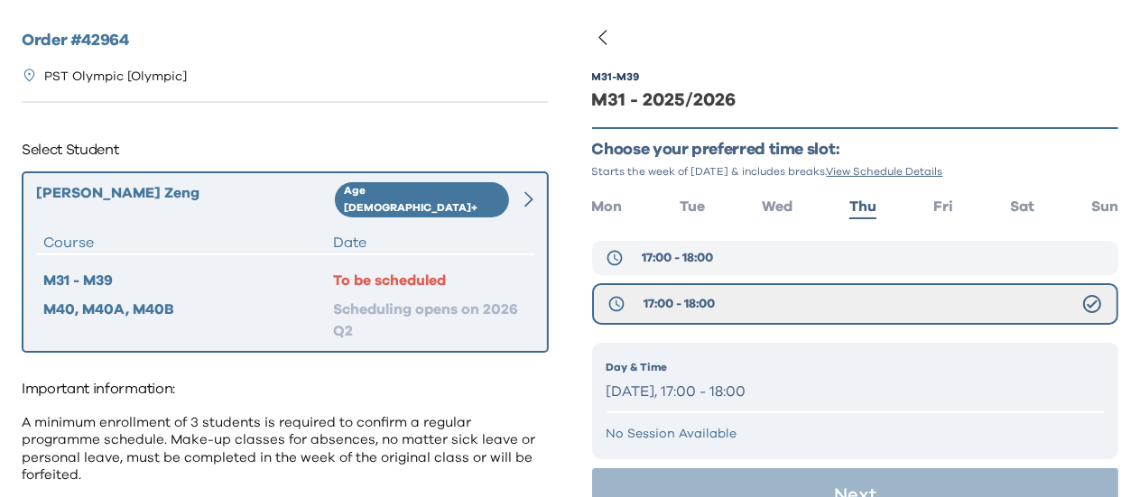
click at [801, 260] on button "17:00 - 18:00" at bounding box center [855, 258] width 527 height 34
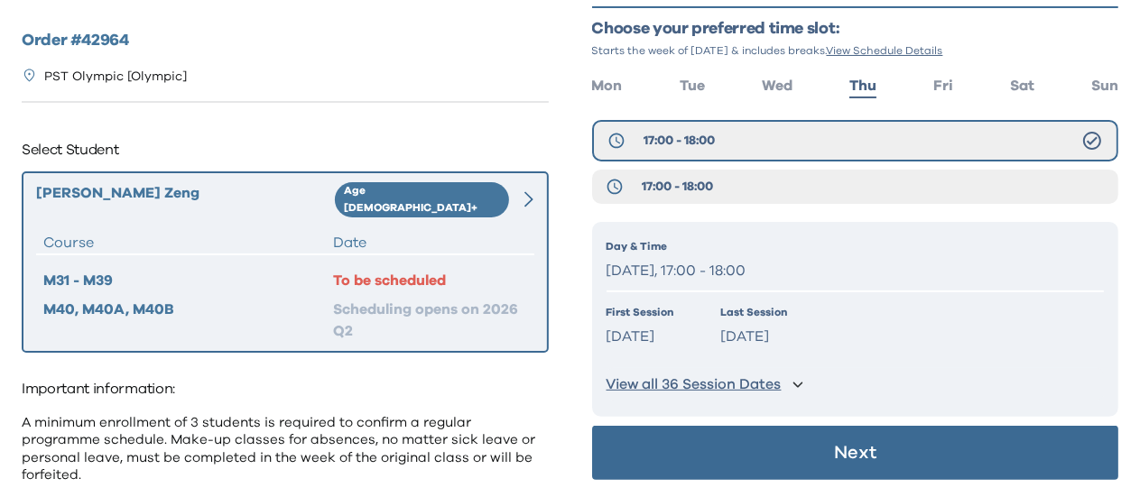
click at [804, 438] on button "Next" at bounding box center [855, 453] width 527 height 54
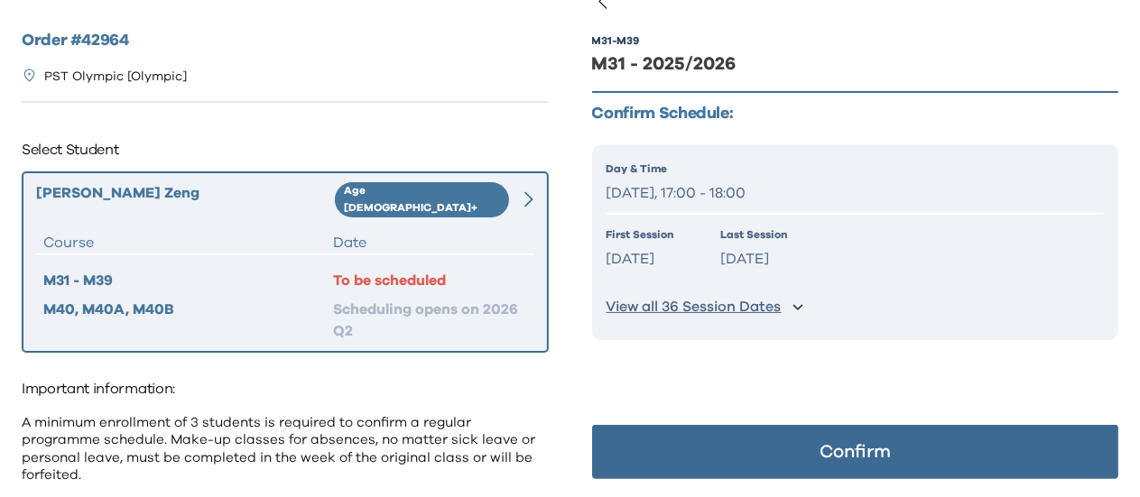
scroll to position [36, 0]
click at [807, 446] on button "Confirm" at bounding box center [855, 452] width 527 height 54
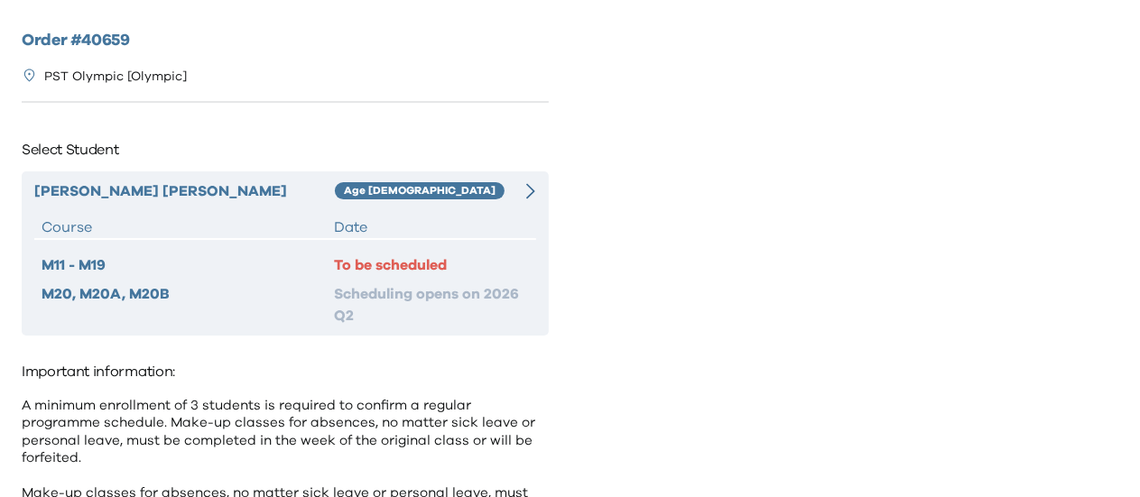
click at [366, 230] on div "Date" at bounding box center [431, 228] width 195 height 22
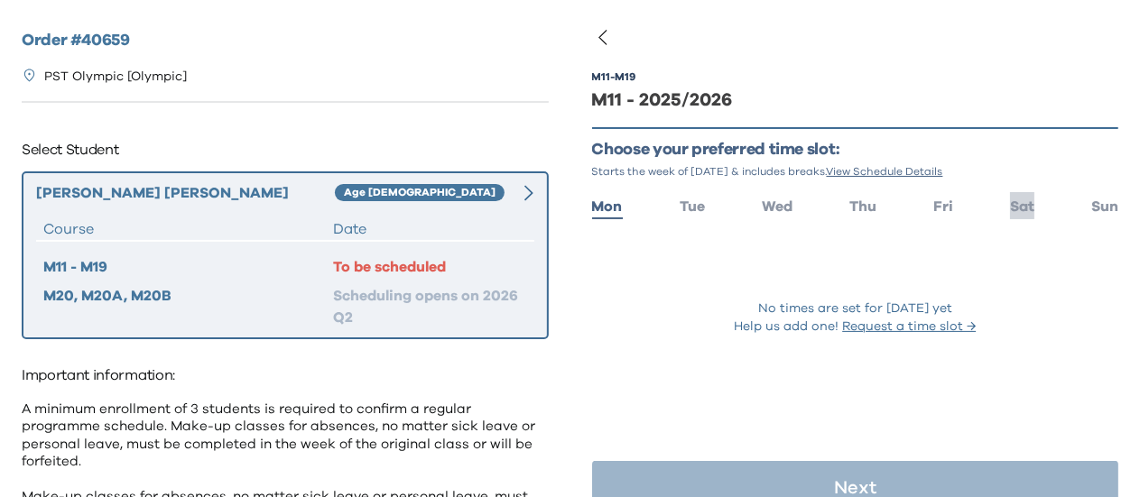
click at [1014, 213] on span "Sat" at bounding box center [1022, 206] width 24 height 14
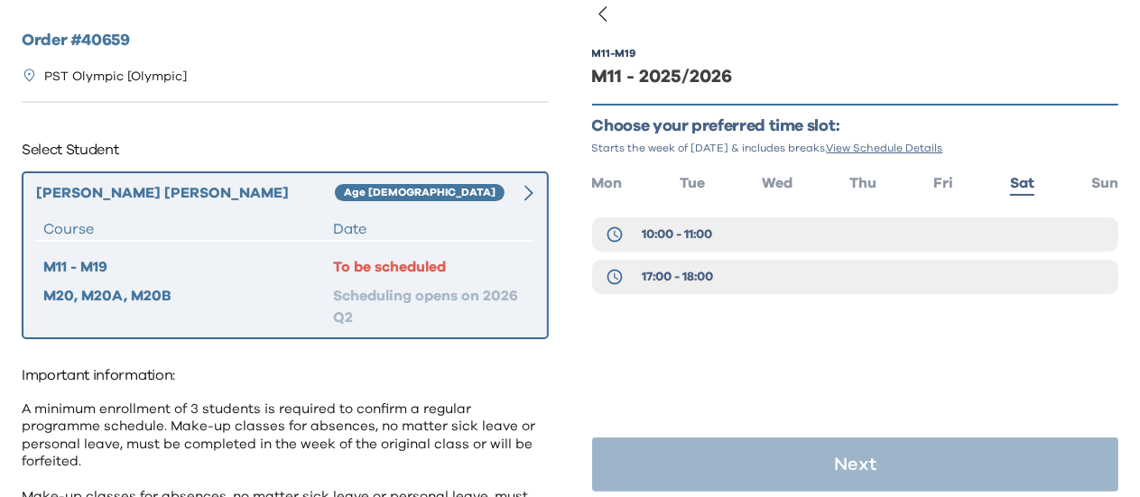
scroll to position [36, 0]
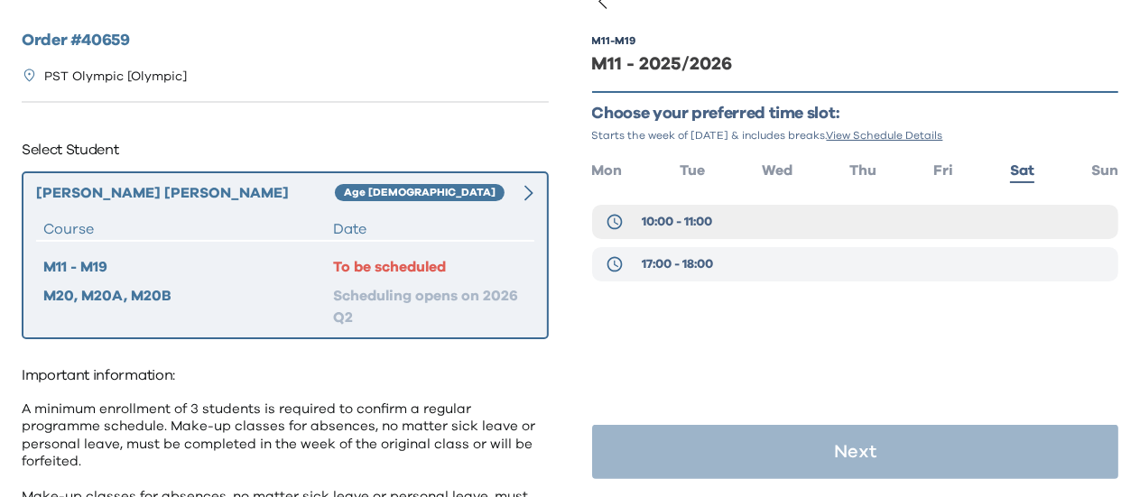
click at [706, 270] on span "17:00 - 18:00" at bounding box center [677, 264] width 71 height 18
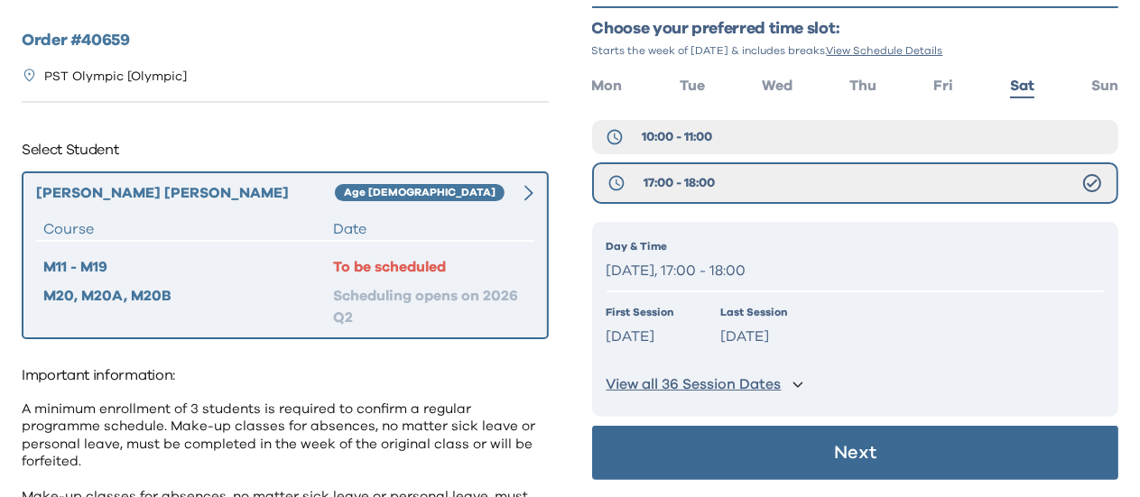
click at [826, 456] on button "Next" at bounding box center [855, 453] width 527 height 54
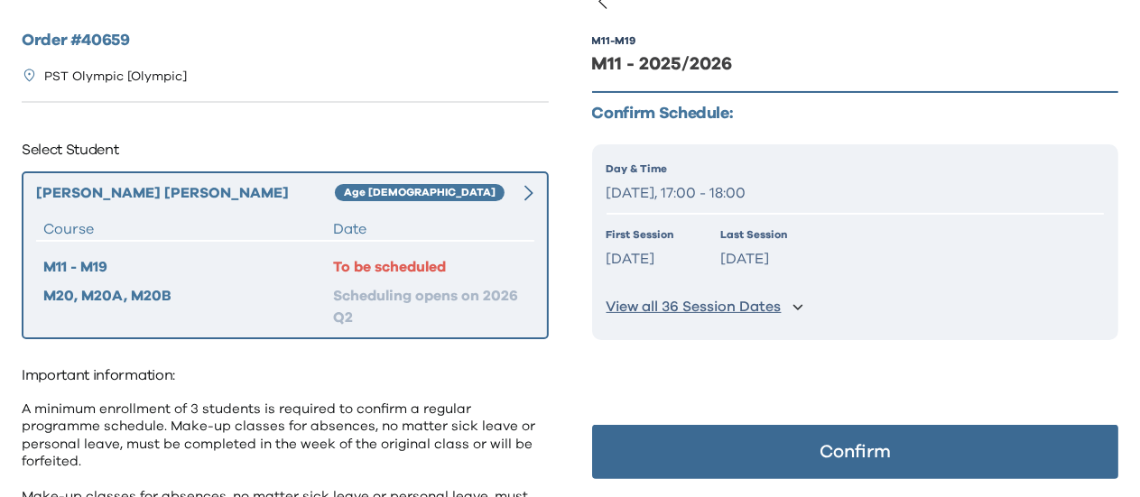
click at [799, 458] on button "Confirm" at bounding box center [855, 452] width 527 height 54
